Goal: Task Accomplishment & Management: Use online tool/utility

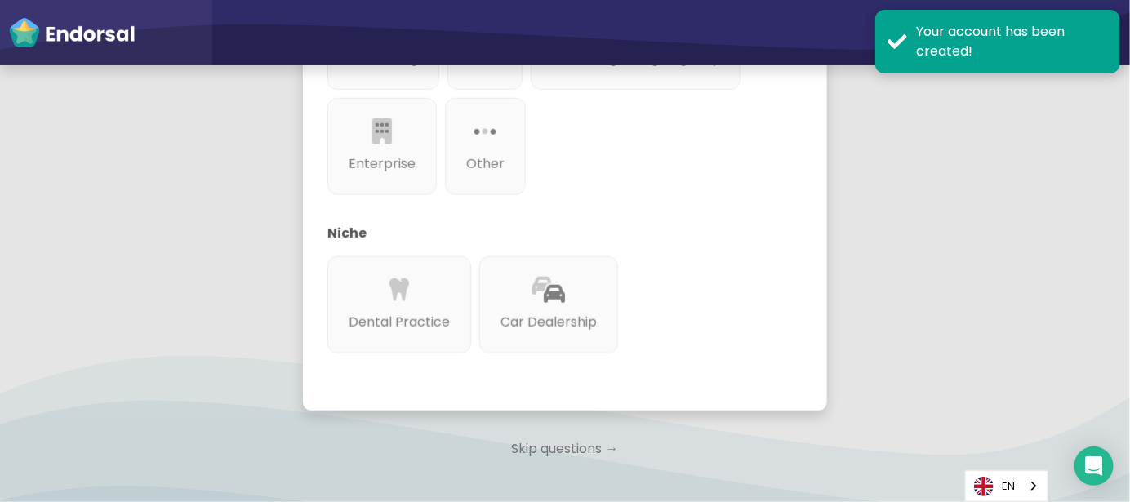
scroll to position [238, 0]
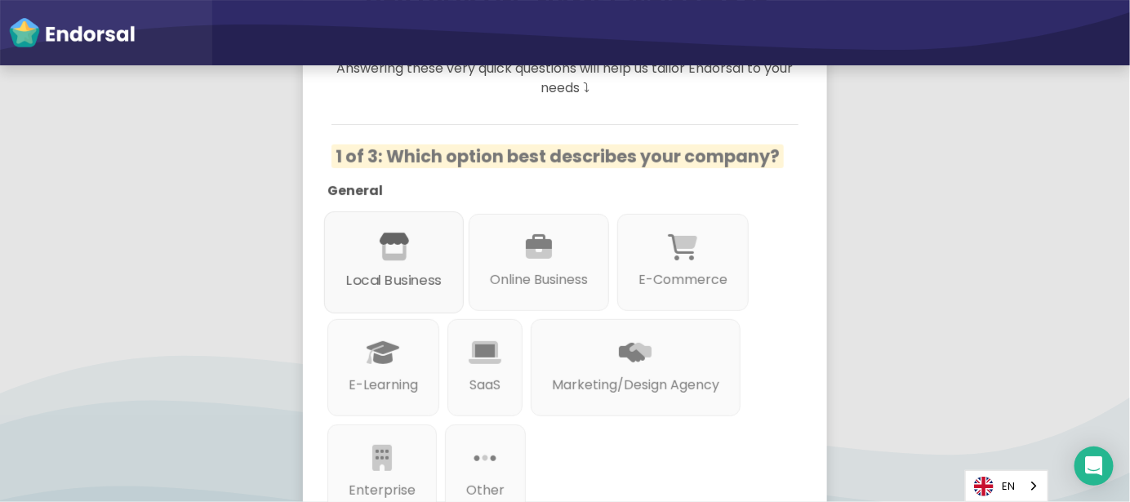
click at [393, 271] on p "Local Business" at bounding box center [393, 281] width 95 height 20
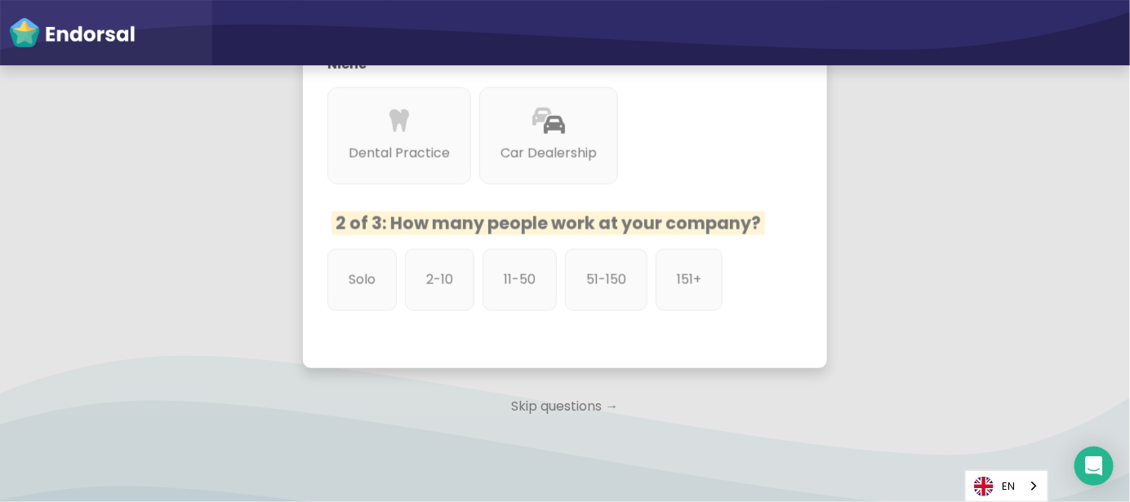
scroll to position [760, 0]
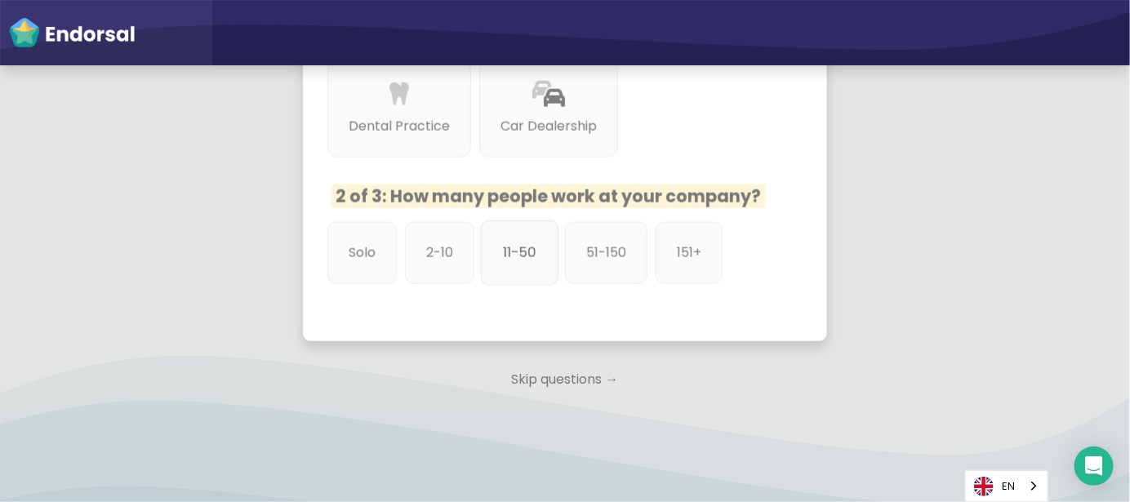
click at [500, 235] on div "11-50" at bounding box center [520, 252] width 78 height 65
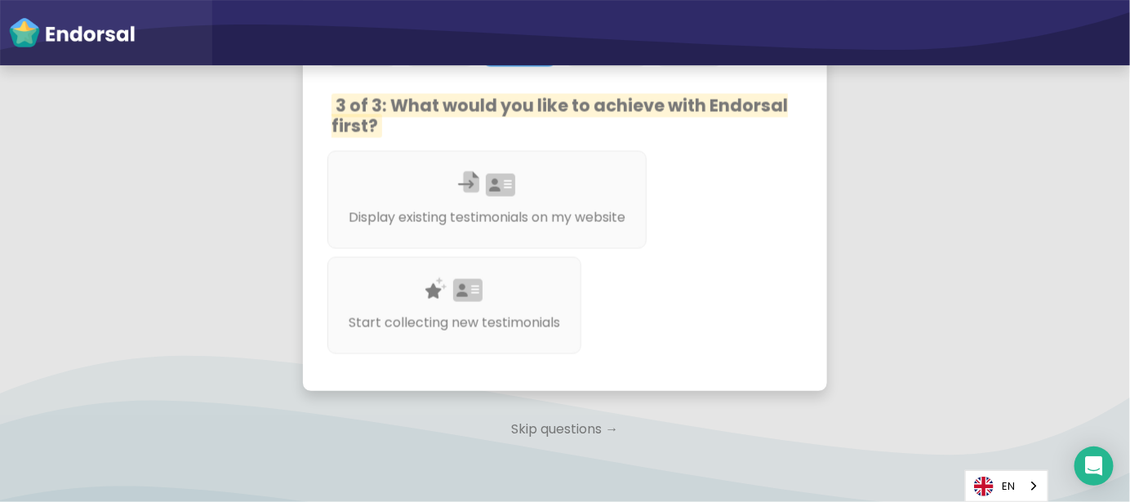
scroll to position [868, 0]
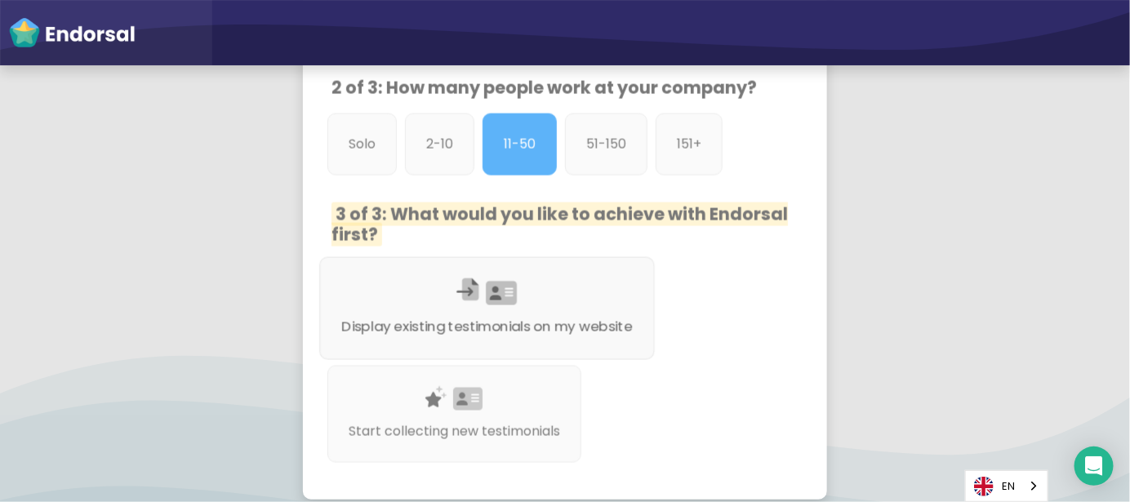
click at [559, 317] on p "Display existing testimonials on my website" at bounding box center [487, 327] width 291 height 20
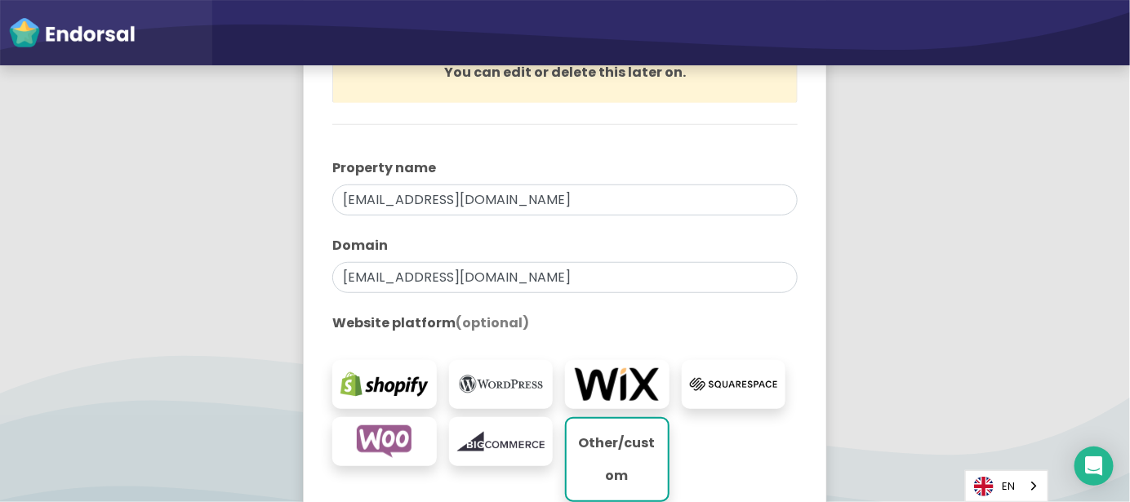
scroll to position [435, 0]
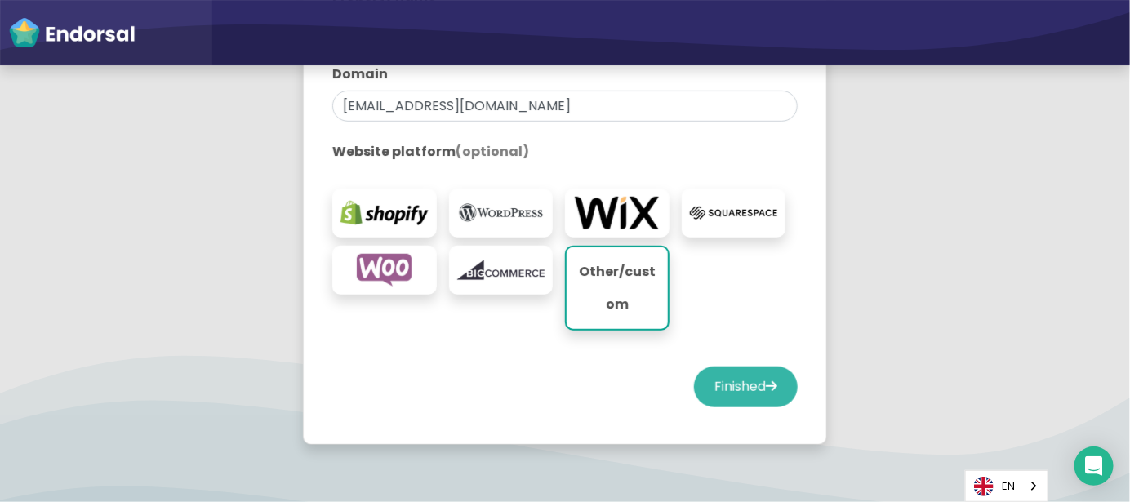
click at [730, 389] on button "Finished" at bounding box center [746, 386] width 104 height 41
select select "14"
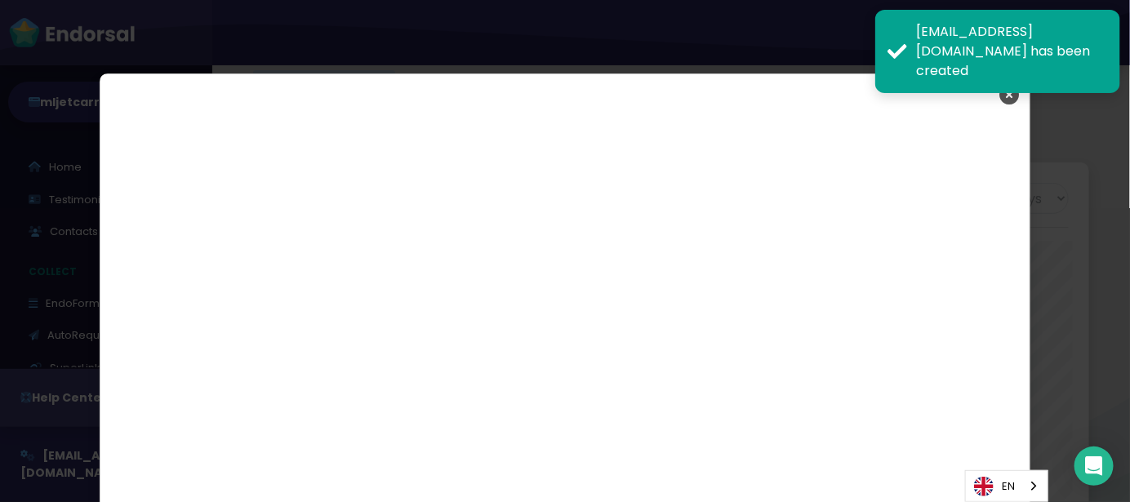
scroll to position [2691, 0]
click at [1001, 94] on icon "Close" at bounding box center [1009, 94] width 20 height 41
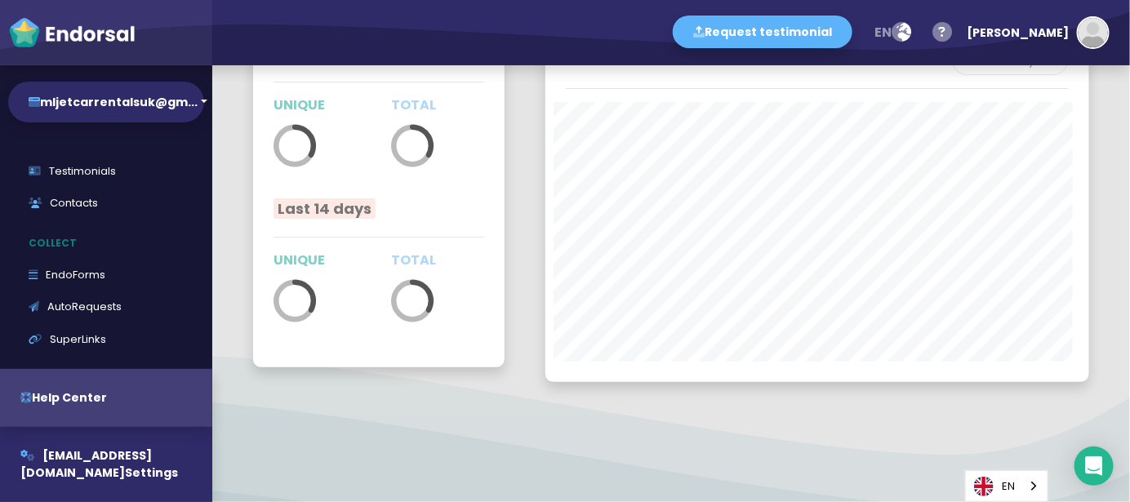
scroll to position [0, 0]
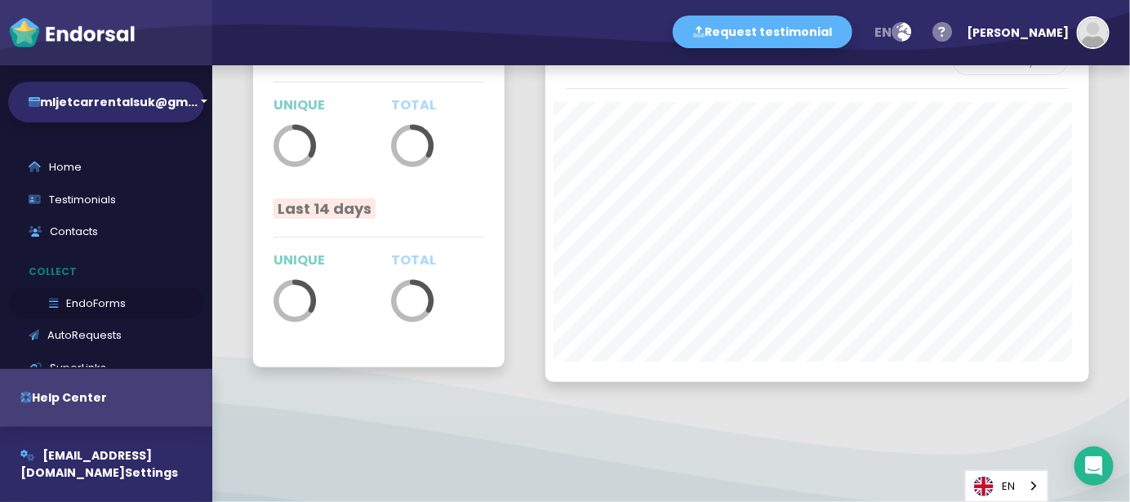
click at [91, 308] on link "EndoForms" at bounding box center [106, 303] width 196 height 33
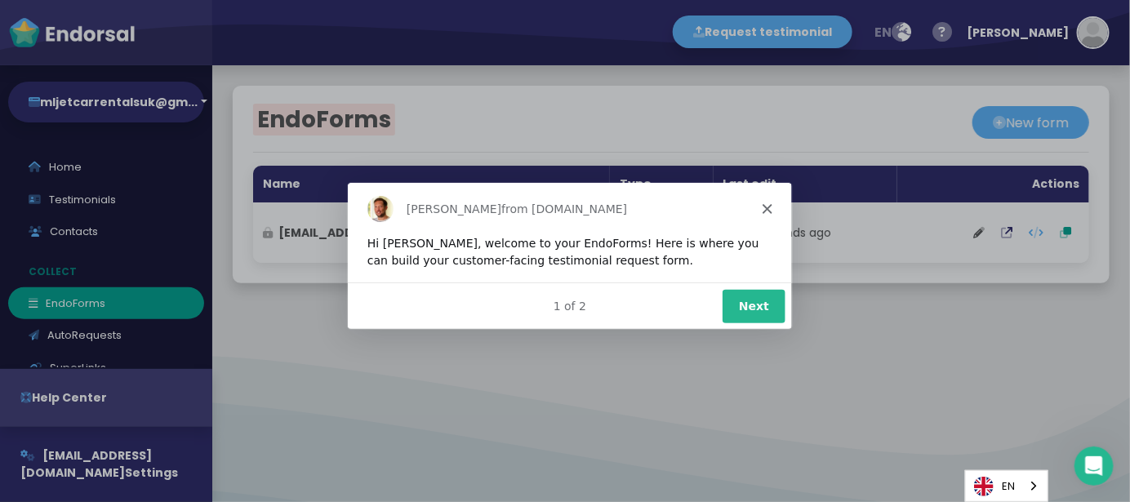
click at [767, 208] on polygon "Close" at bounding box center [766, 207] width 10 height 10
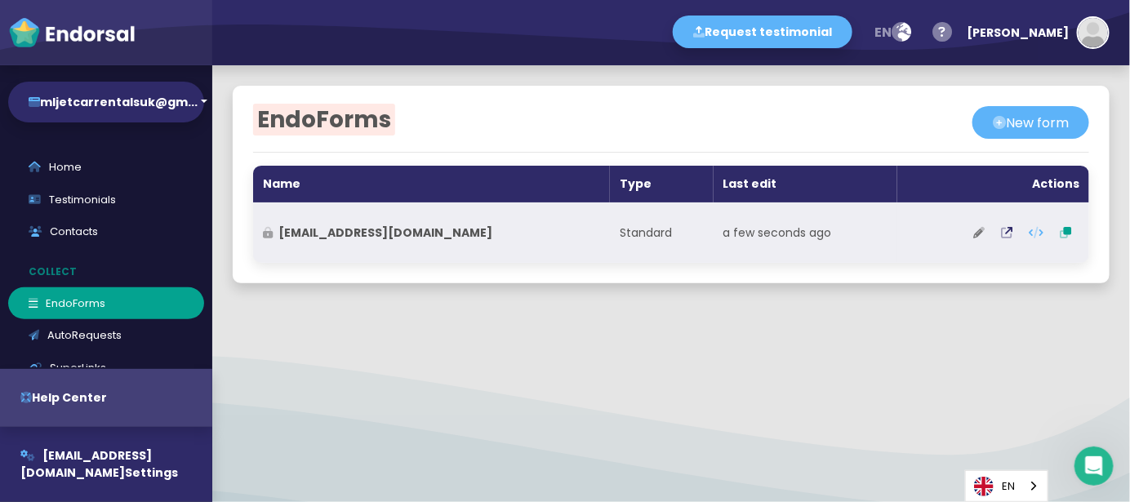
click at [969, 238] on button at bounding box center [979, 232] width 28 height 41
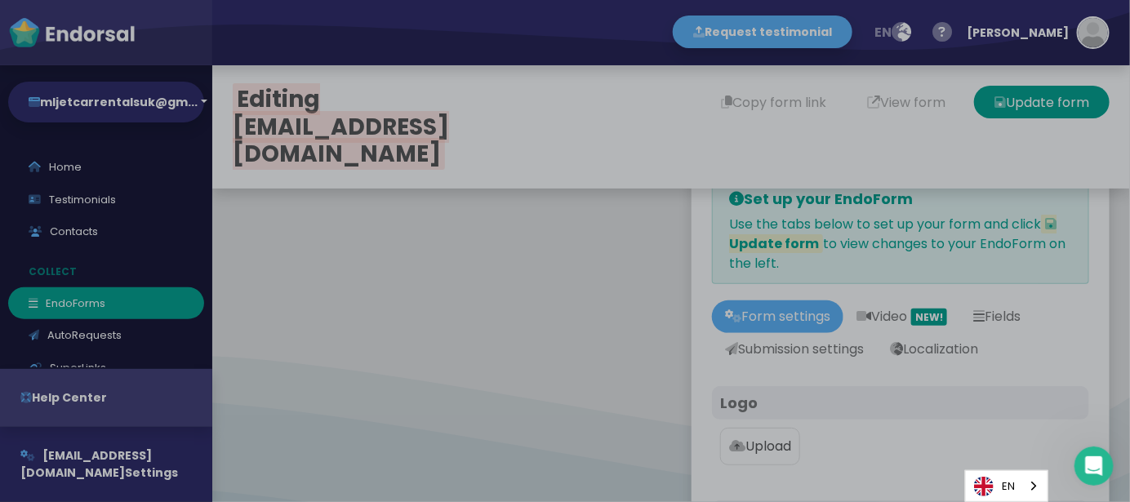
type input "#5DB3F9"
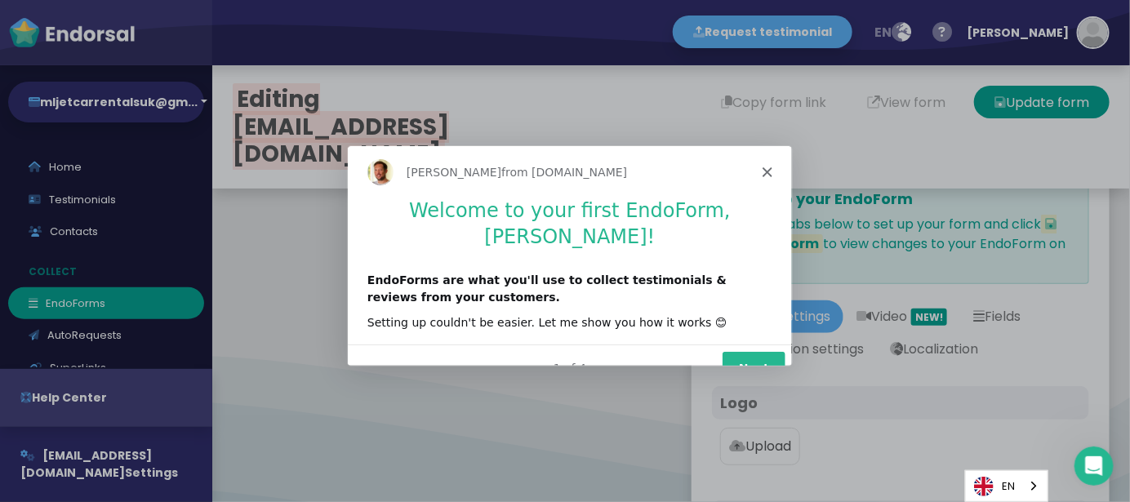
click at [768, 171] on icon "Close" at bounding box center [766, 172] width 10 height 10
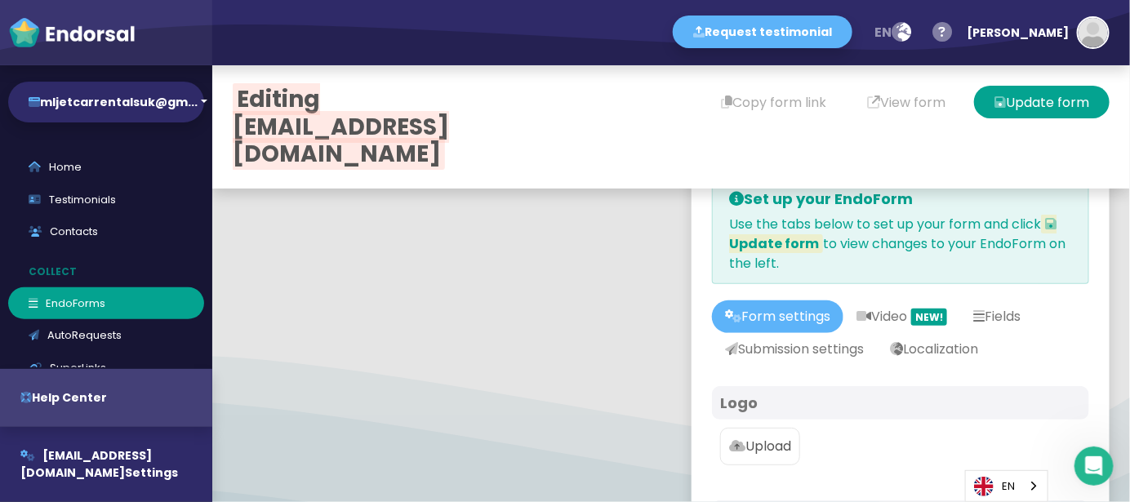
click at [726, 406] on h4 "Logo" at bounding box center [900, 403] width 361 height 18
click at [761, 448] on p "Upload" at bounding box center [760, 447] width 62 height 20
click at [0, 0] on input "Upload" at bounding box center [0, 0] width 0 height 0
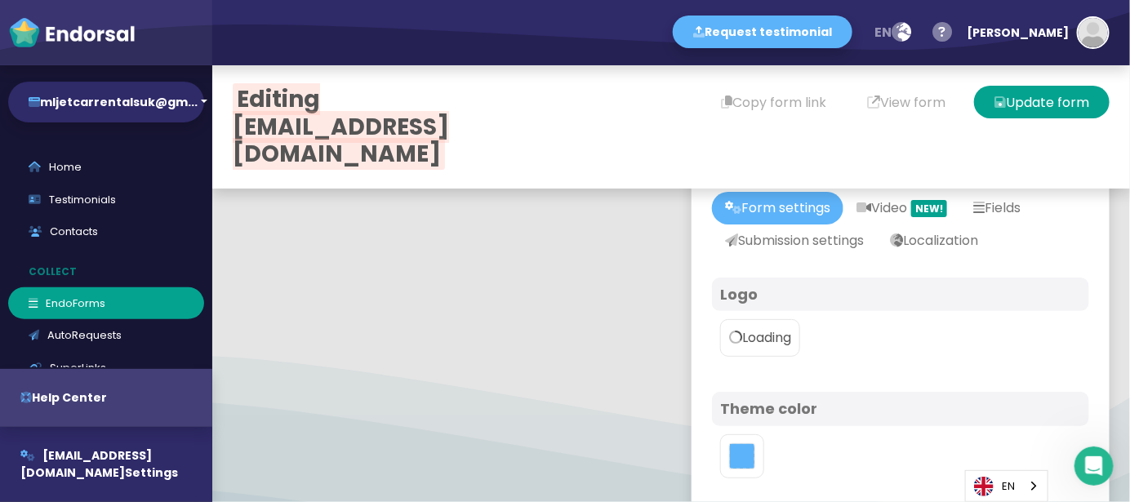
scroll to position [326, 0]
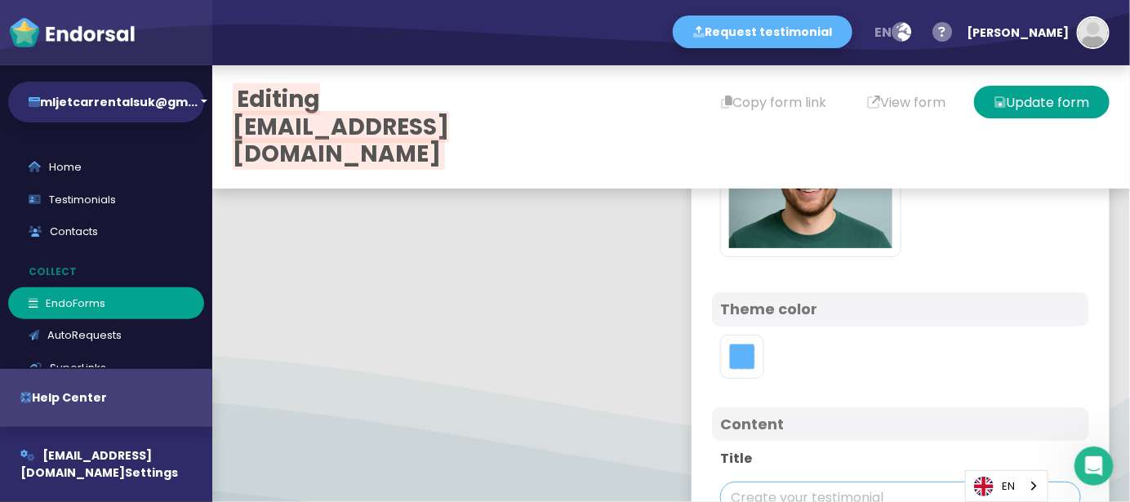
click at [793, 482] on input "text" at bounding box center [900, 497] width 361 height 31
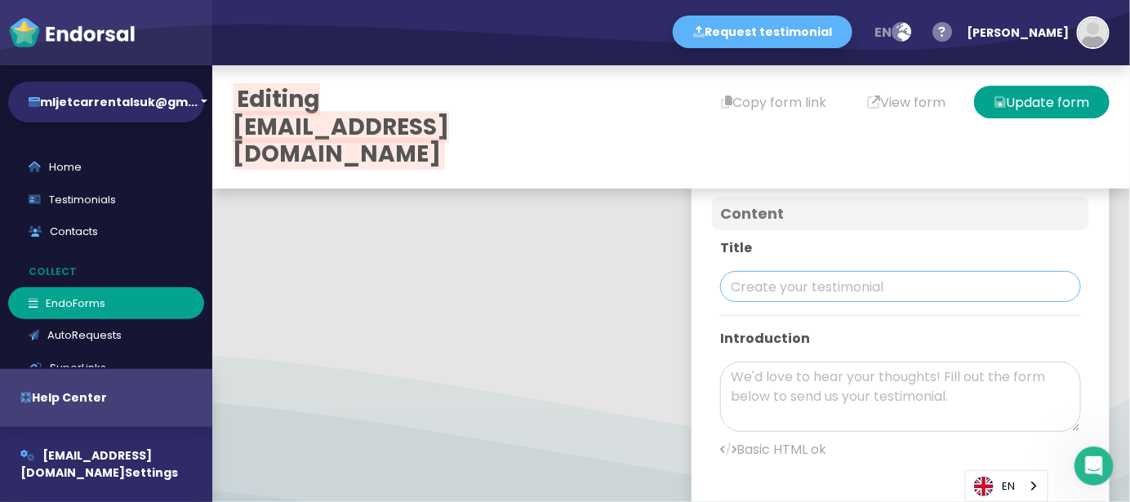
scroll to position [544, 0]
click at [820, 275] on input "text" at bounding box center [900, 279] width 361 height 31
paste input "Rent a Scooter Mljet: A Fun and Flexible Way to Explore"
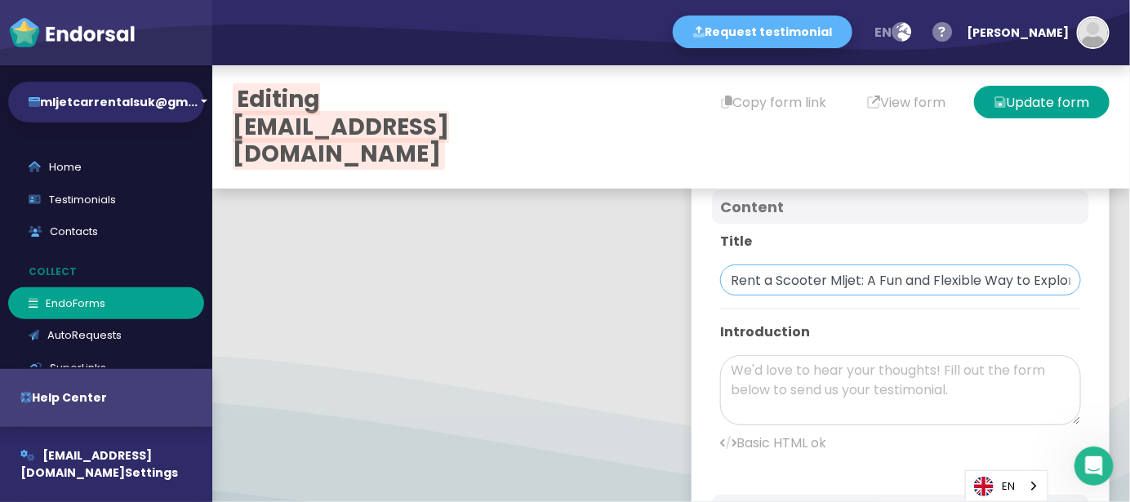
scroll to position [0, 22]
type input "Rent a Scooter Mljet: A Fun and Flexible Way to Explore"
click at [801, 371] on textarea at bounding box center [900, 390] width 361 height 70
paste textarea "I had the best time exploring [GEOGRAPHIC_DATA] with Mljet Car Rentals, and I h…"
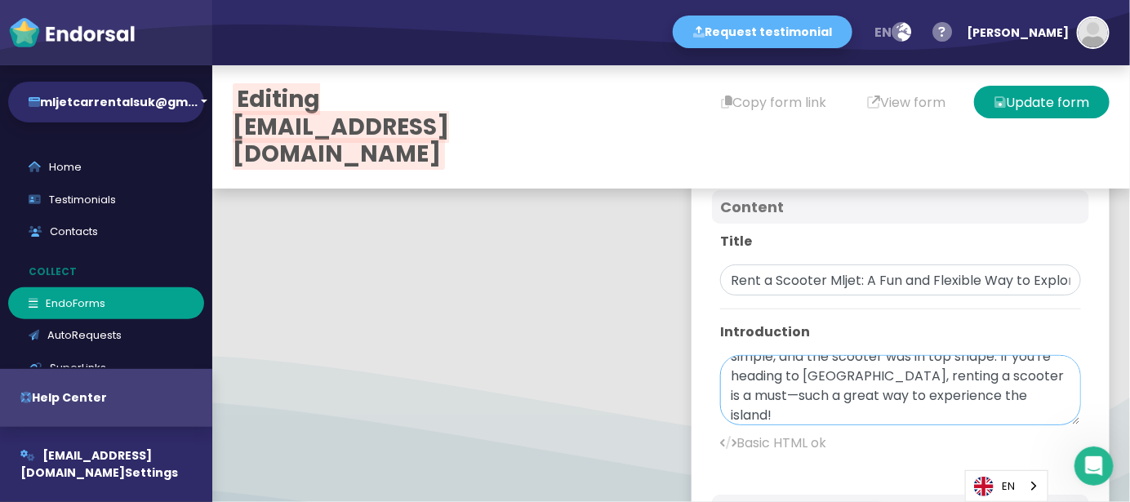
scroll to position [653, 0]
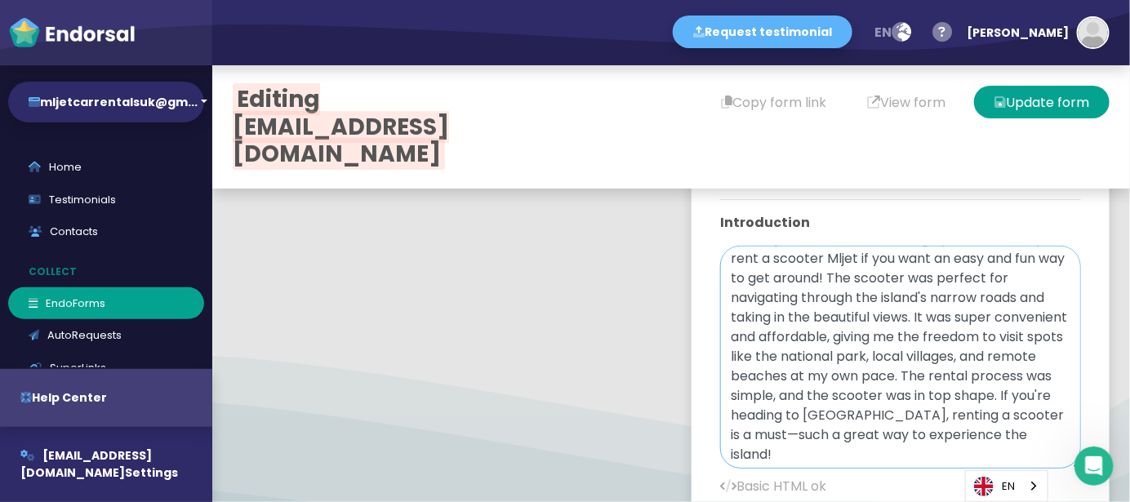
drag, startPoint x: 1055, startPoint y: 310, endPoint x: 1036, endPoint y: 465, distance: 156.2
click at [1036, 465] on textarea "I had the best time exploring [GEOGRAPHIC_DATA] with Mljet Car Rentals, and I h…" at bounding box center [900, 357] width 361 height 223
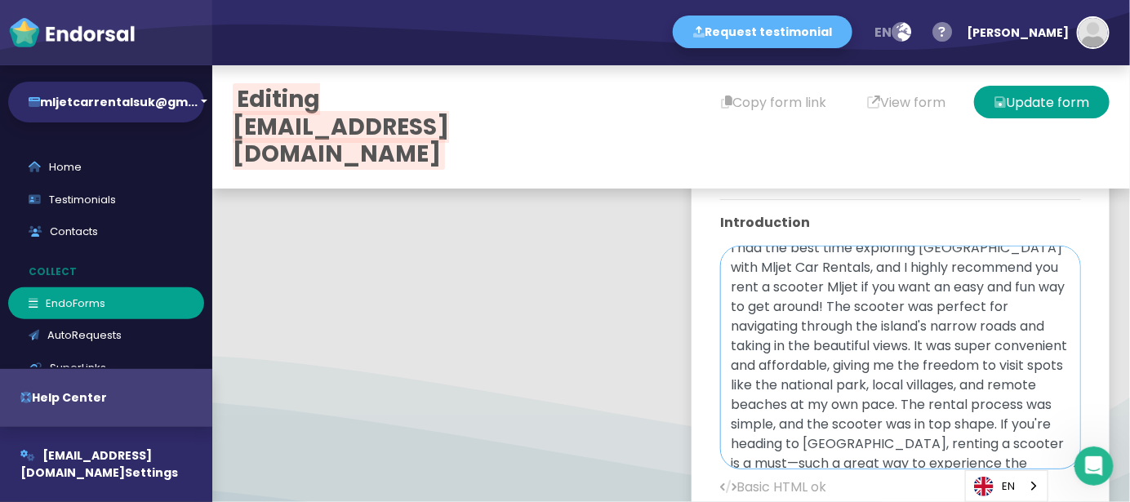
scroll to position [0, 0]
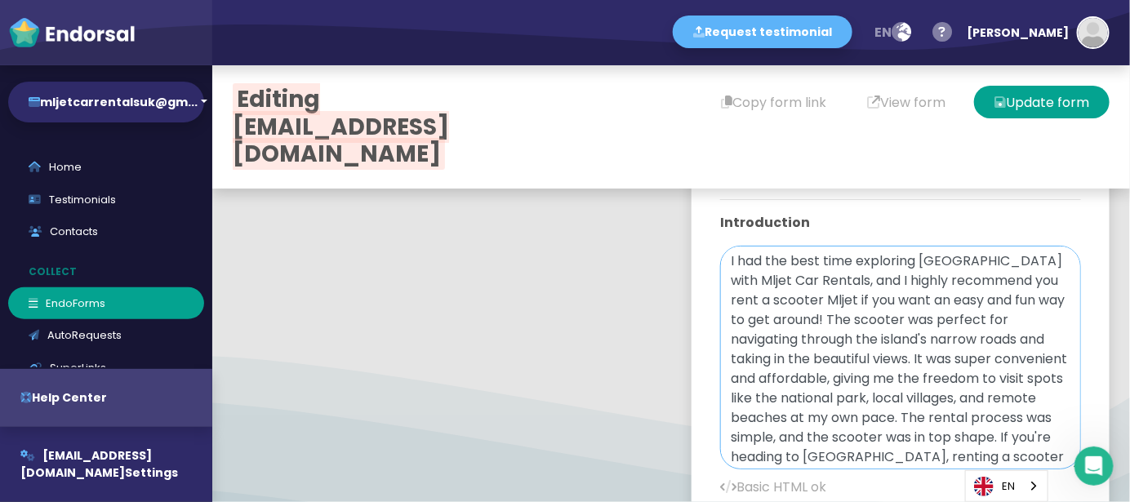
drag, startPoint x: 717, startPoint y: 295, endPoint x: 842, endPoint y: 301, distance: 125.0
click at [842, 301] on textarea "I had the best time exploring [GEOGRAPHIC_DATA] with Mljet Car Rentals, and I h…" at bounding box center [900, 358] width 361 height 224
paste textarea "<b><a href="[URL][DOMAIN_NAME]">Rent a scooter Mljet</a></b>"
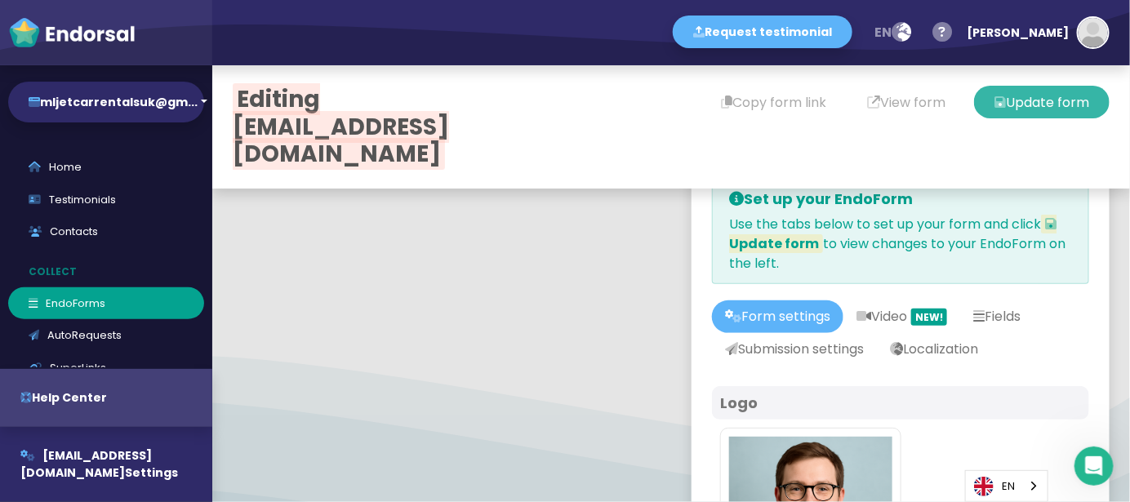
type textarea "I had the best time exploring [GEOGRAPHIC_DATA] with Mljet Car Rentals, and I h…"
click at [1036, 100] on button "Update form" at bounding box center [1041, 102] width 135 height 33
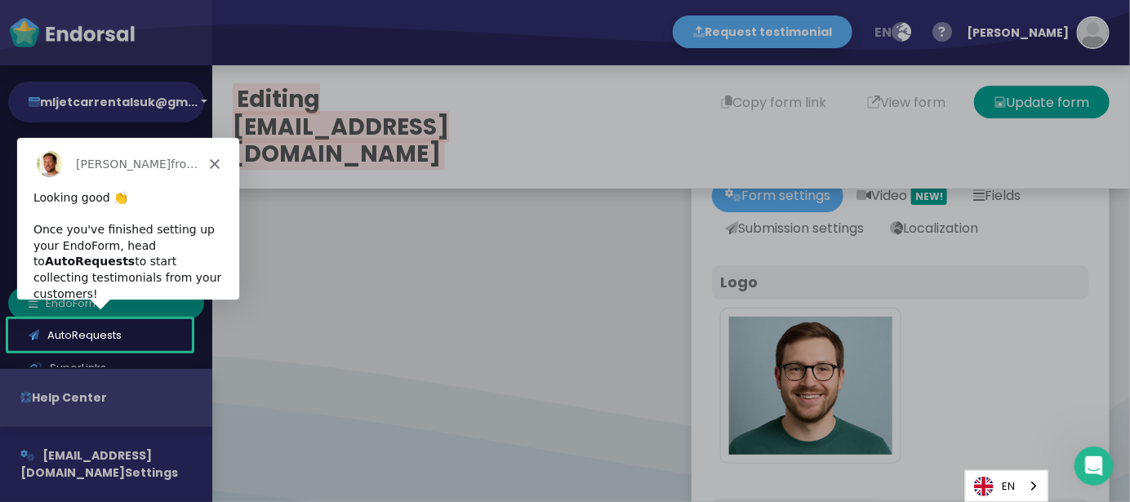
click at [215, 157] on div "[PERSON_NAME] from [DOMAIN_NAME]" at bounding box center [127, 162] width 222 height 52
click at [220, 162] on div "[PERSON_NAME] from [DOMAIN_NAME]" at bounding box center [127, 162] width 222 height 52
click at [206, 167] on div "[PERSON_NAME] from [DOMAIN_NAME]" at bounding box center [127, 162] width 222 height 52
click at [213, 162] on polygon "Close" at bounding box center [214, 163] width 10 height 10
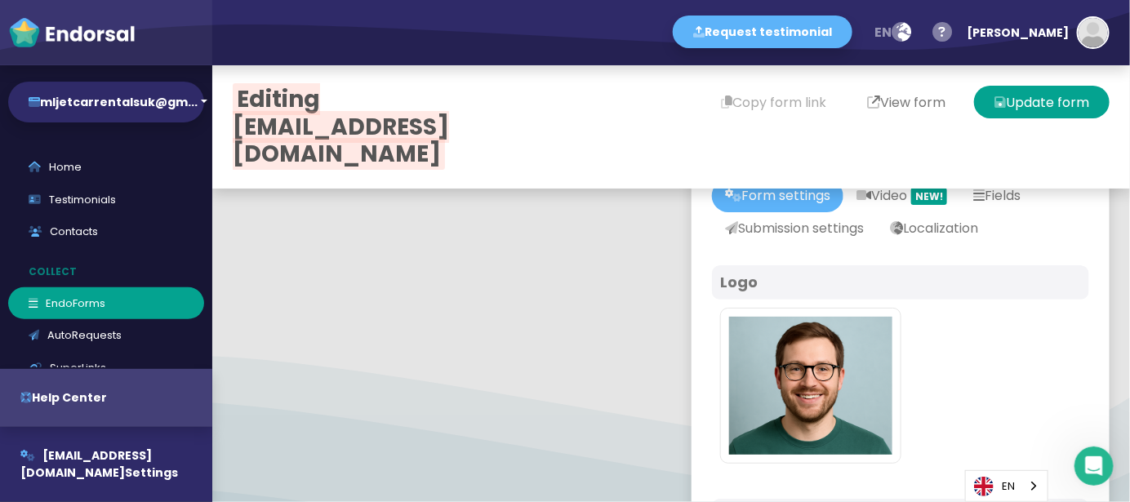
click at [868, 107] on button "View form" at bounding box center [905, 102] width 119 height 33
